Goal: Task Accomplishment & Management: Use online tool/utility

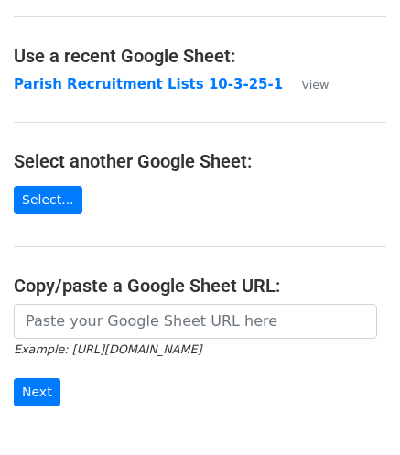
scroll to position [63, 0]
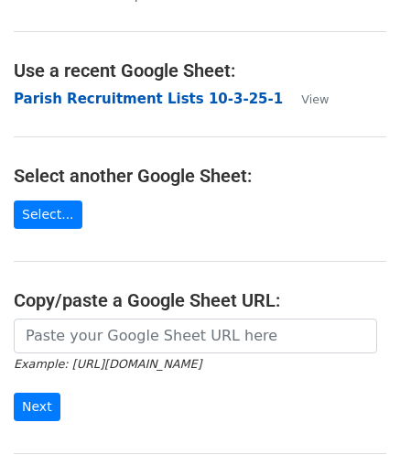
click at [121, 102] on strong "Parish Recruitment Lists 10-3-25-1" at bounding box center [148, 99] width 269 height 16
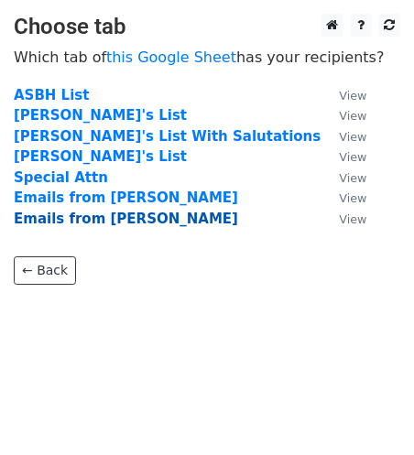
click at [108, 223] on strong "Emails from [PERSON_NAME]" at bounding box center [126, 219] width 225 height 16
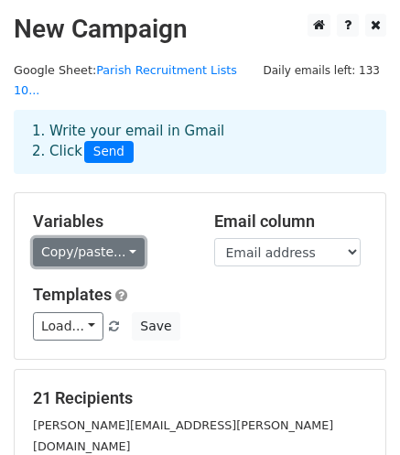
click at [124, 238] on link "Copy/paste..." at bounding box center [89, 252] width 112 height 28
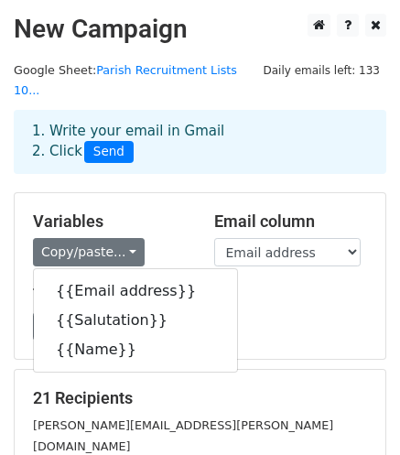
click at [222, 289] on div "Templates Load... Webinar Invitation Order Confirmation Trial Expiration Warnin…" at bounding box center [200, 313] width 362 height 56
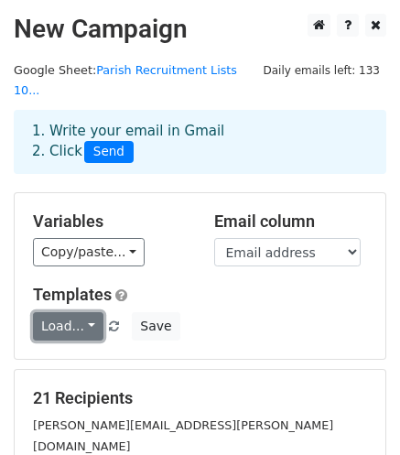
click at [81, 312] on link "Load..." at bounding box center [68, 326] width 71 height 28
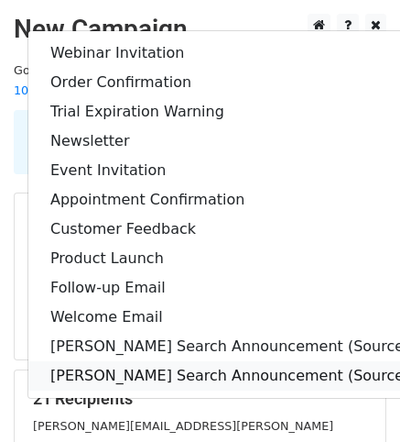
click at [216, 361] on link "Rector Search Announcement (Sources) From Susan" at bounding box center [317, 375] width 578 height 29
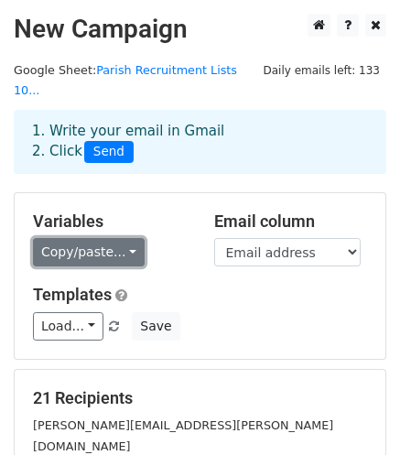
click at [125, 238] on link "Copy/paste..." at bounding box center [89, 252] width 112 height 28
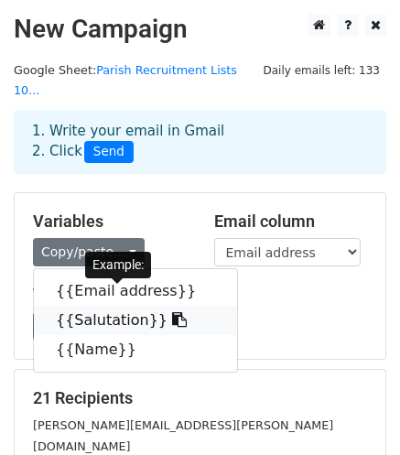
click at [119, 306] on link "{{Salutation}}" at bounding box center [135, 320] width 203 height 29
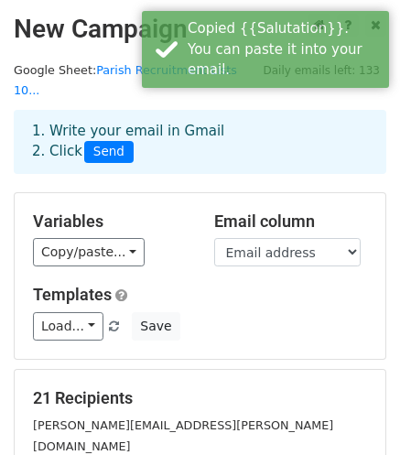
click at [119, 318] on span "Load... Webinar Invitation Order Confirmation Trial Expiration Warning Newslett…" at bounding box center [82, 326] width 99 height 16
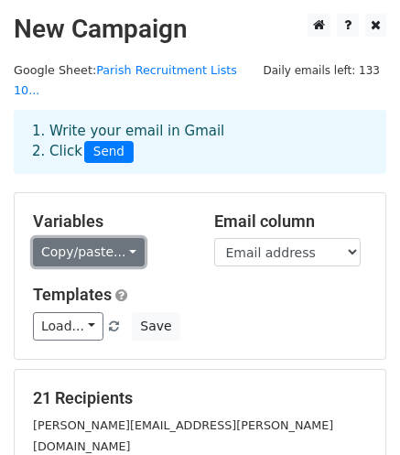
click at [116, 238] on link "Copy/paste..." at bounding box center [89, 252] width 112 height 28
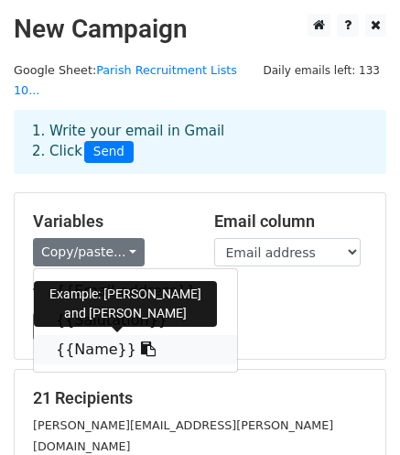
click at [87, 335] on link "{{Name}}" at bounding box center [135, 349] width 203 height 29
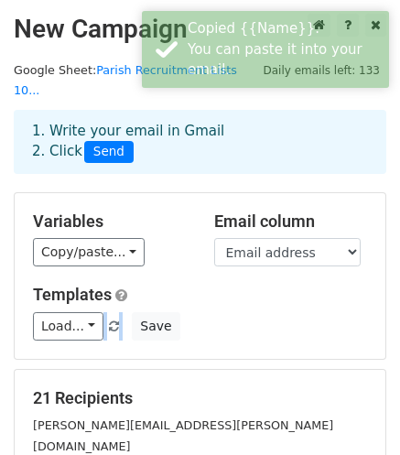
click at [87, 323] on div "Variables Copy/paste... {{Email address}} {{Salutation}} {{Name}} Email column …" at bounding box center [200, 276] width 371 height 166
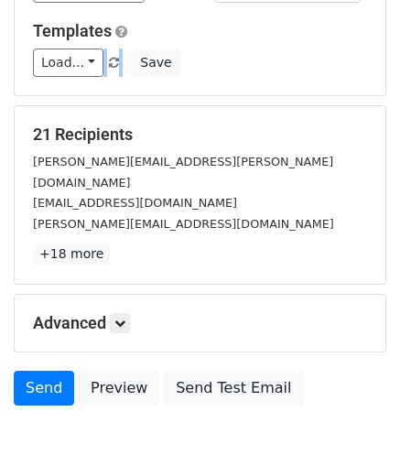
scroll to position [265, 0]
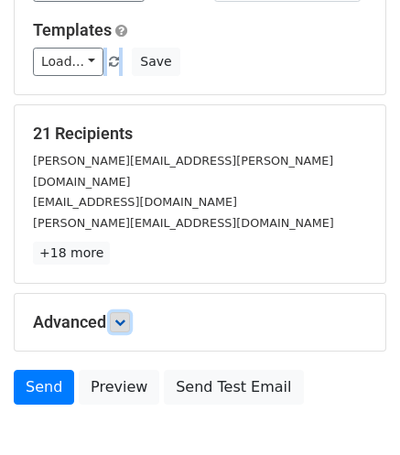
click at [117, 317] on icon at bounding box center [120, 322] width 11 height 11
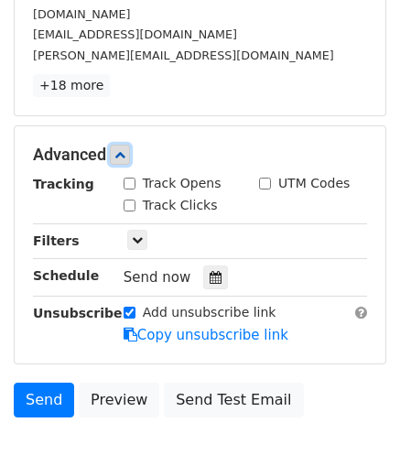
scroll to position [434, 0]
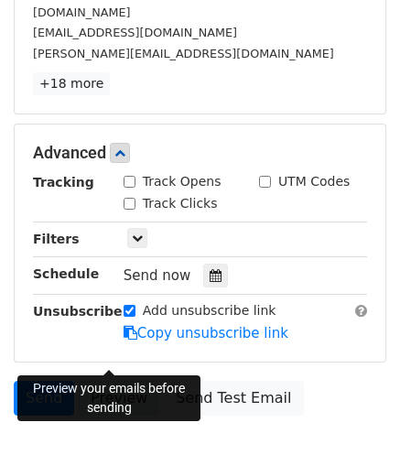
click at [113, 381] on link "Preview" at bounding box center [119, 398] width 81 height 35
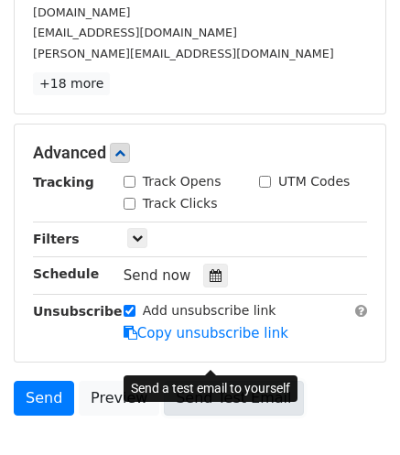
click at [217, 381] on link "Send Test Email" at bounding box center [233, 398] width 139 height 35
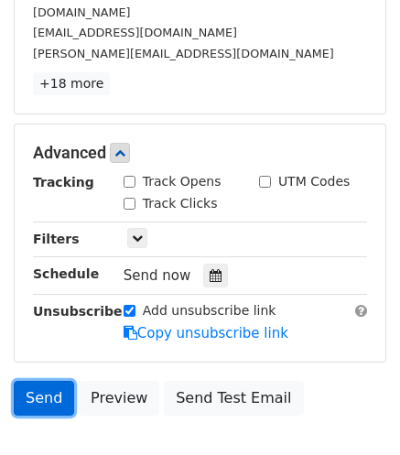
click at [48, 381] on link "Send" at bounding box center [44, 398] width 60 height 35
